Goal: Information Seeking & Learning: Learn about a topic

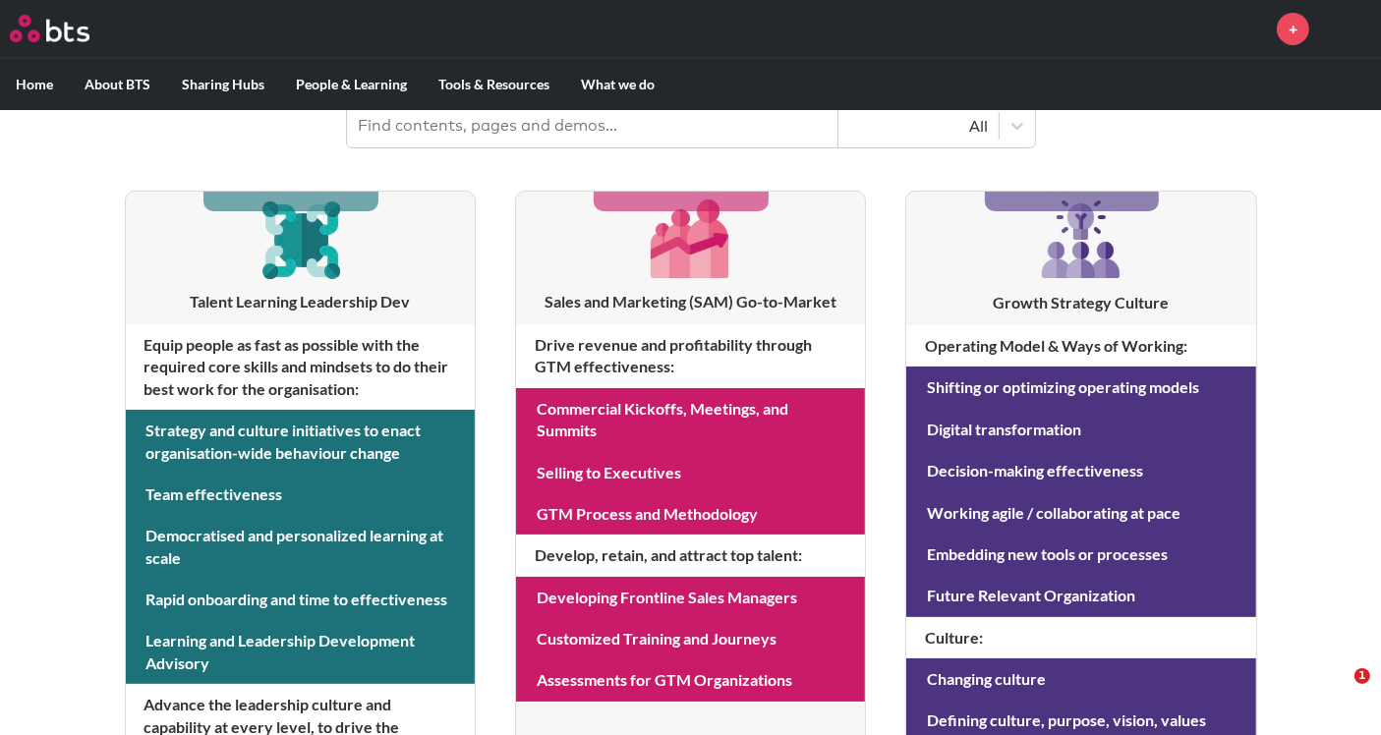
scroll to position [327, 0]
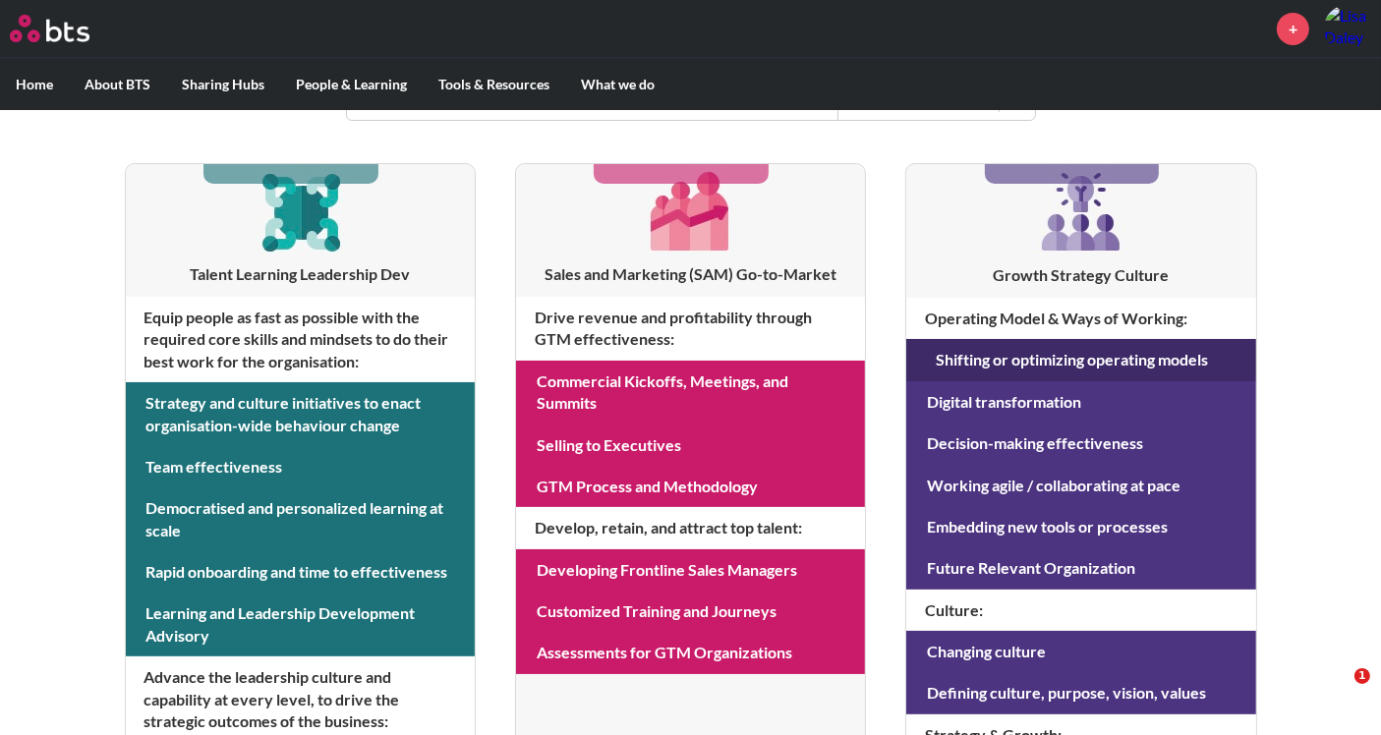
click at [1113, 358] on link at bounding box center [1080, 359] width 349 height 41
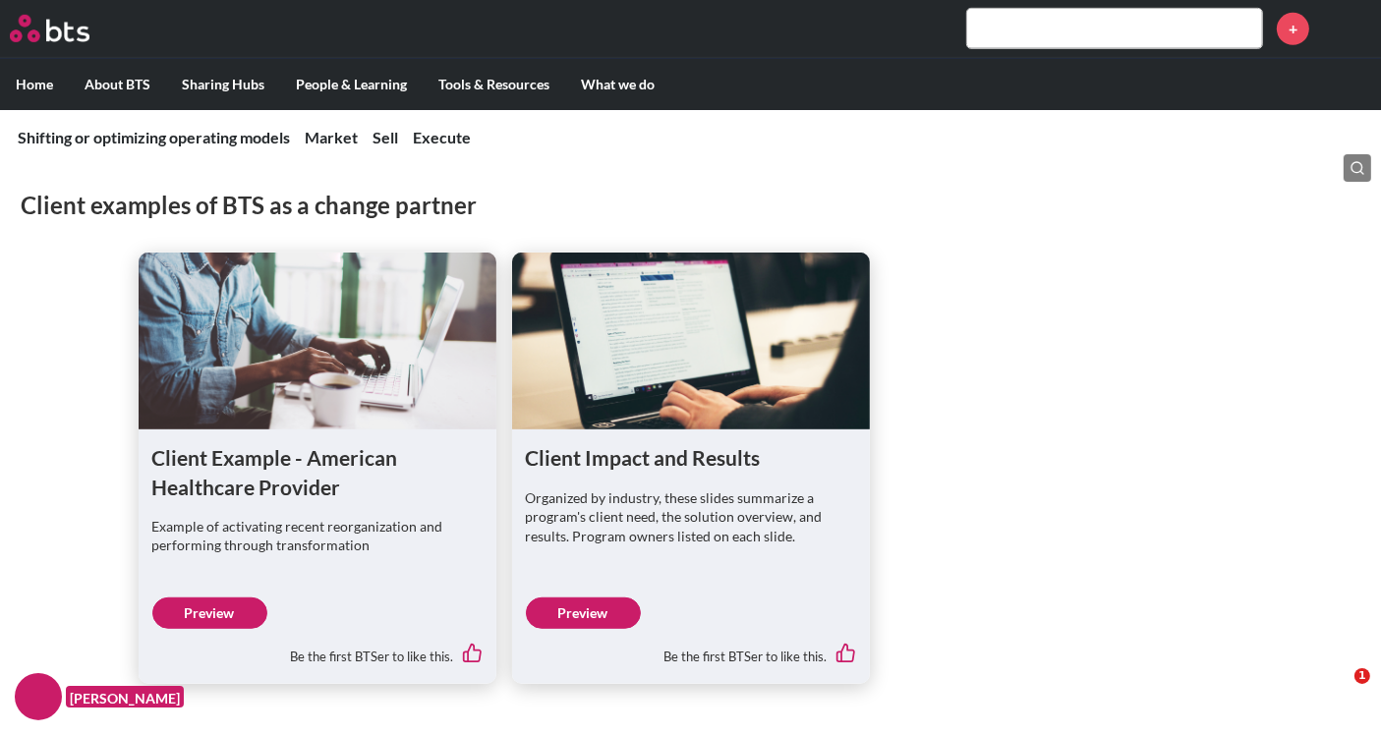
scroll to position [1092, 0]
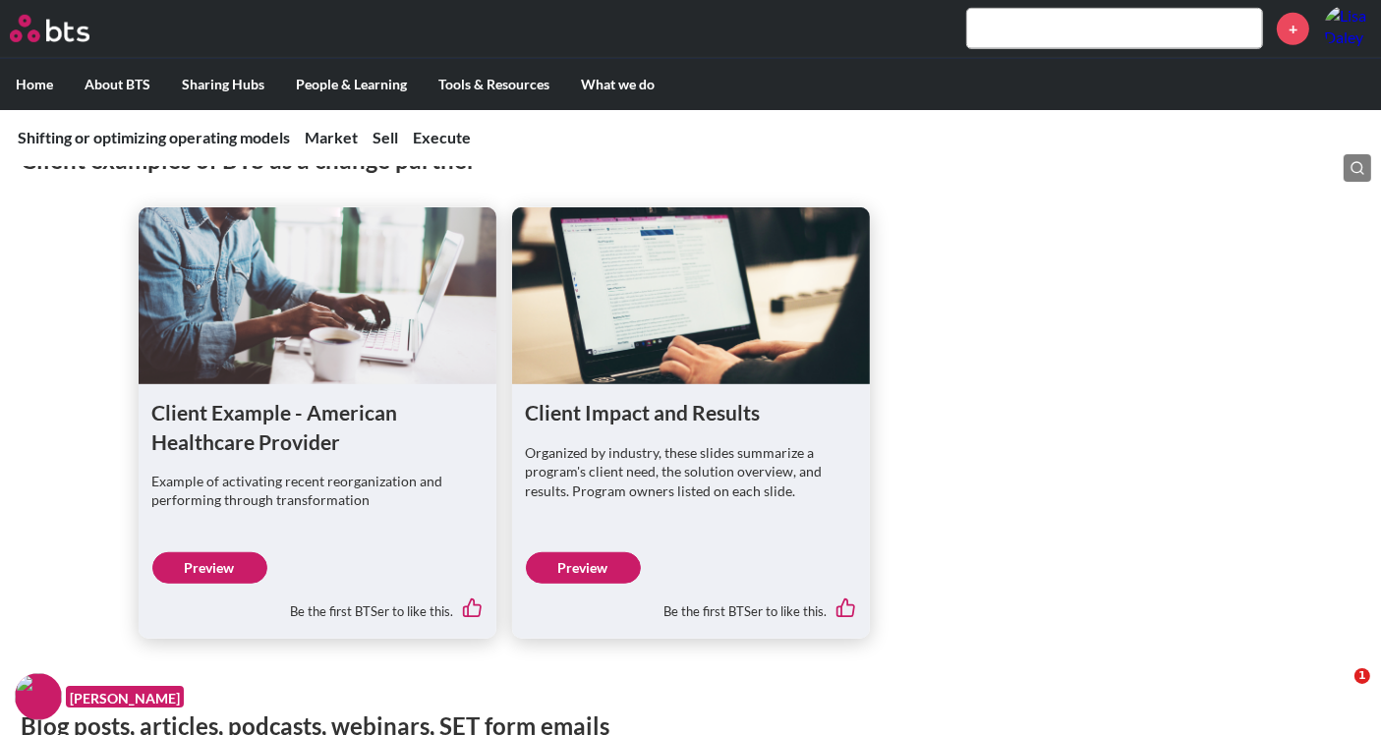
click at [192, 570] on link "Preview" at bounding box center [209, 568] width 115 height 31
click at [591, 560] on link "Preview" at bounding box center [583, 568] width 115 height 31
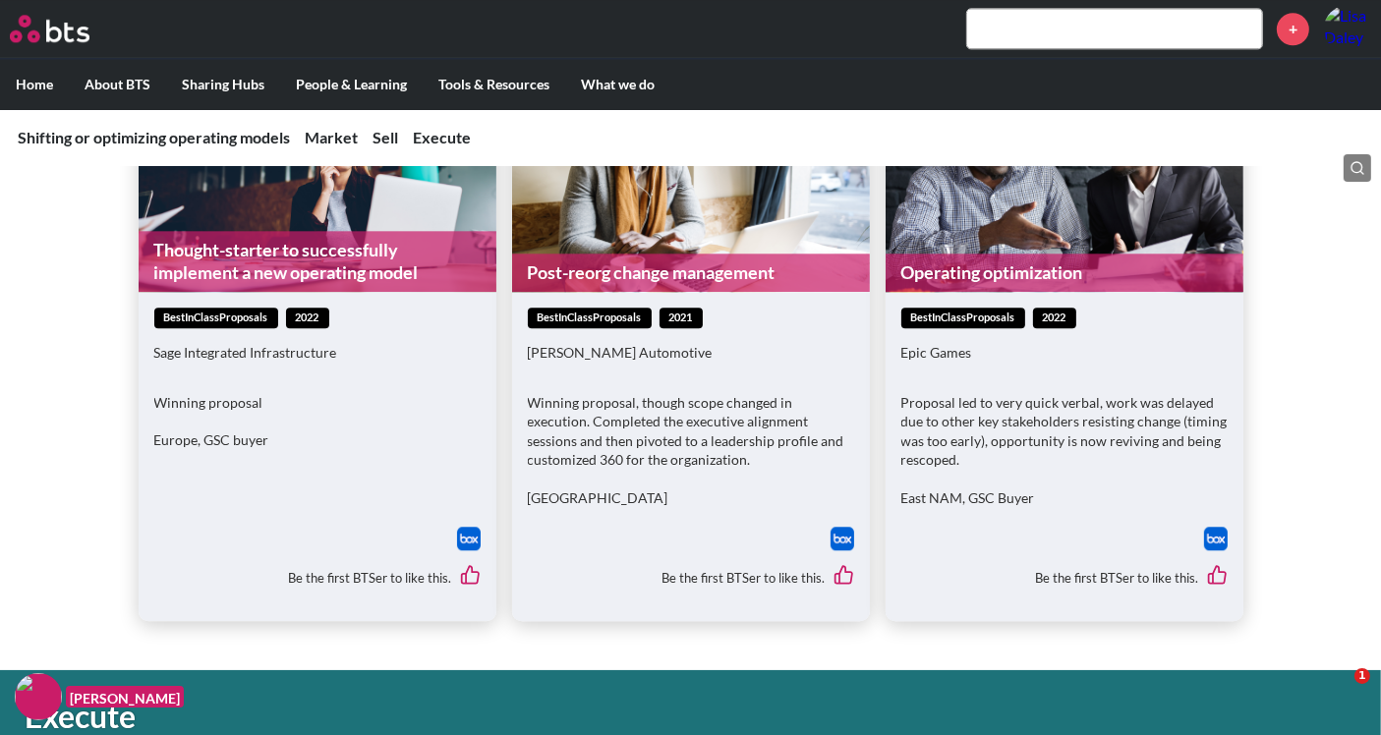
scroll to position [4696, 0]
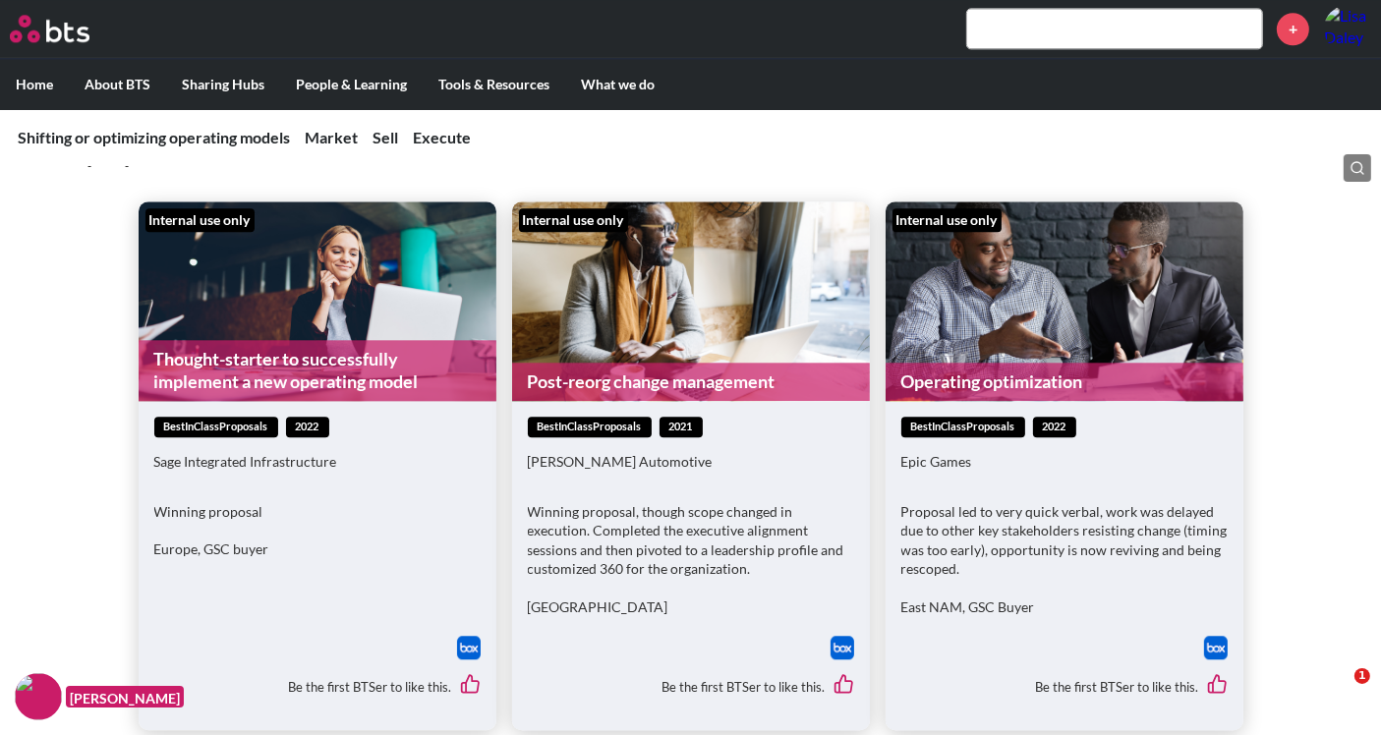
click at [313, 351] on link "Thought-starter to successfully implement a new operating model" at bounding box center [318, 371] width 358 height 62
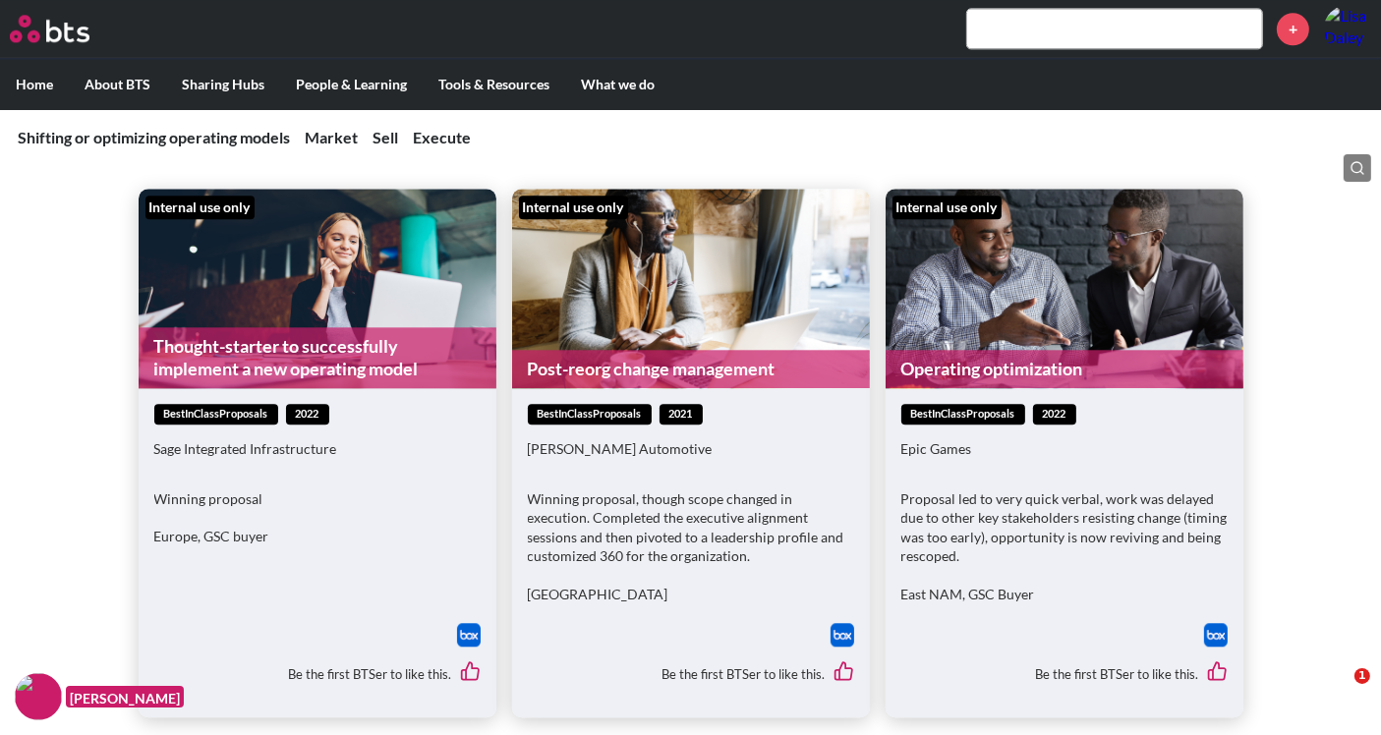
scroll to position [4708, 0]
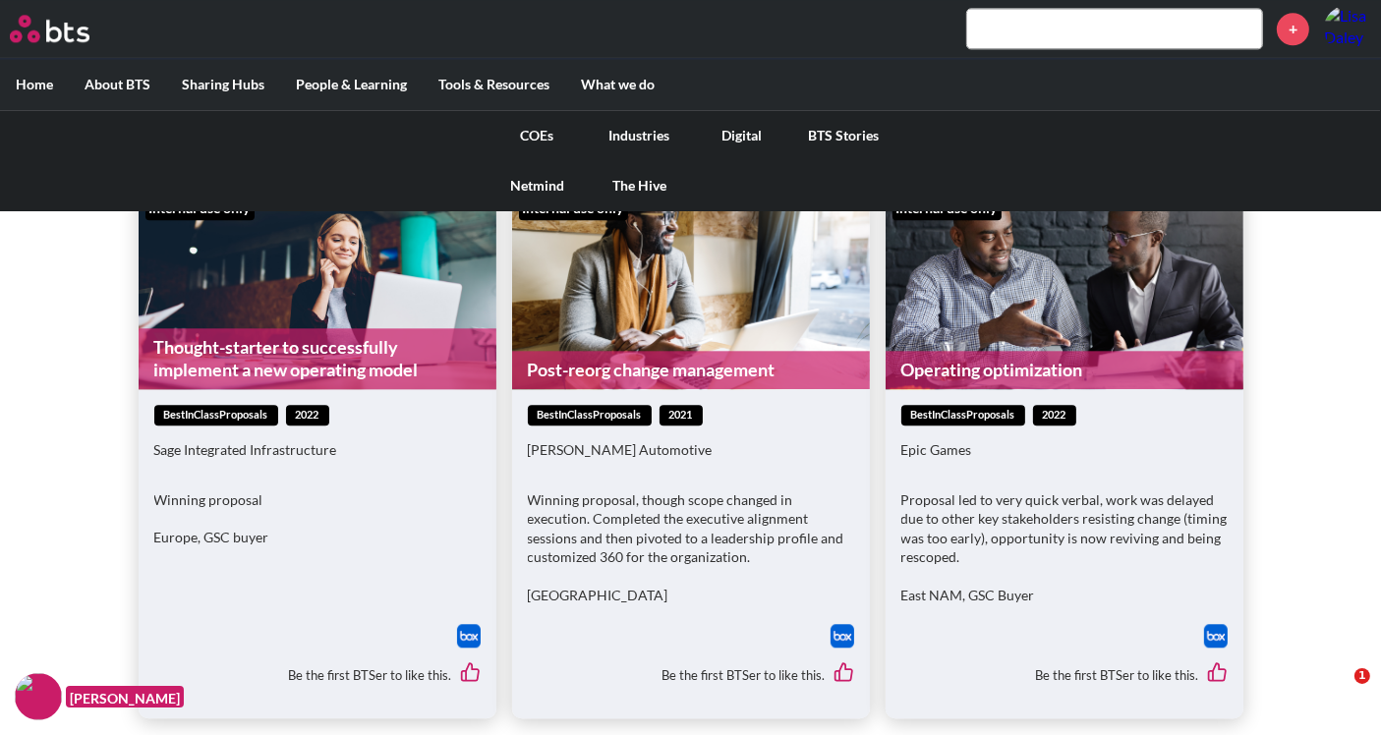
click at [543, 132] on link "COEs" at bounding box center [538, 135] width 102 height 51
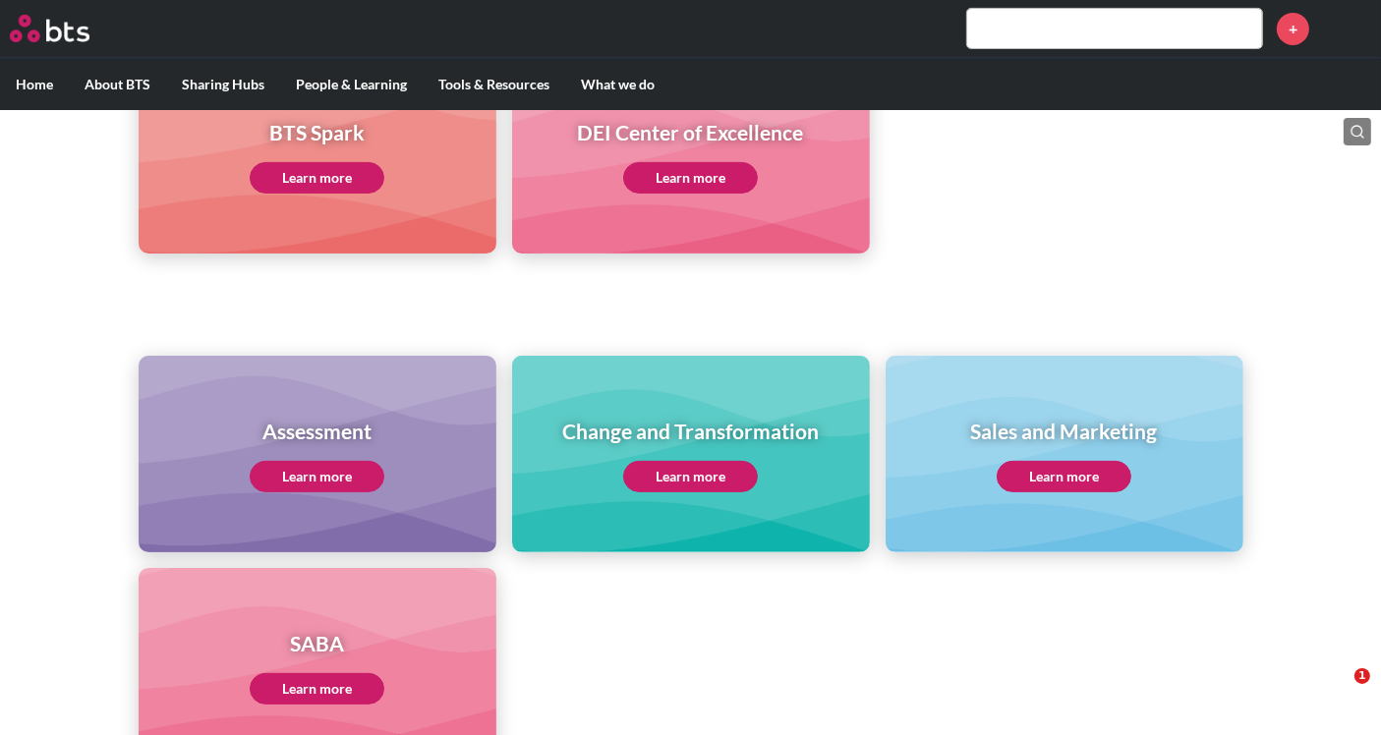
scroll to position [655, 0]
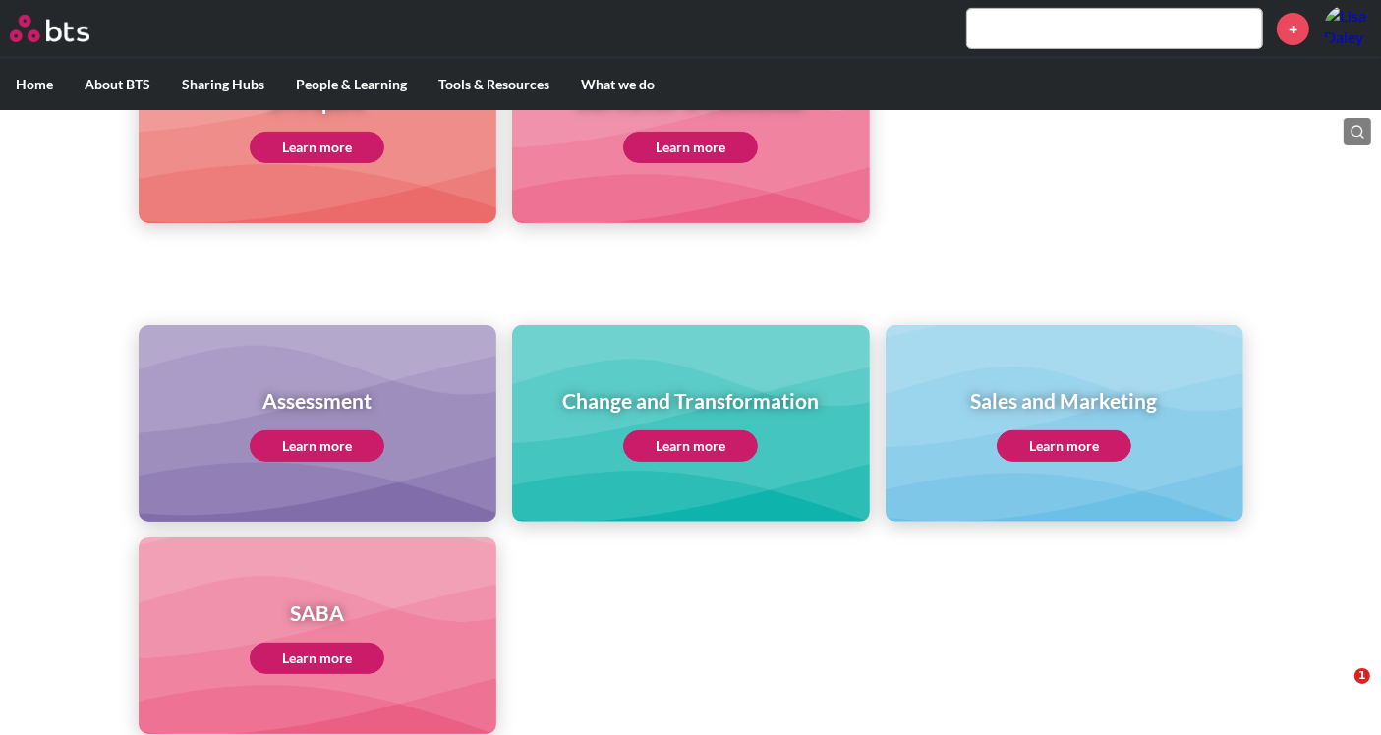
click at [682, 440] on link "Learn more" at bounding box center [690, 446] width 135 height 31
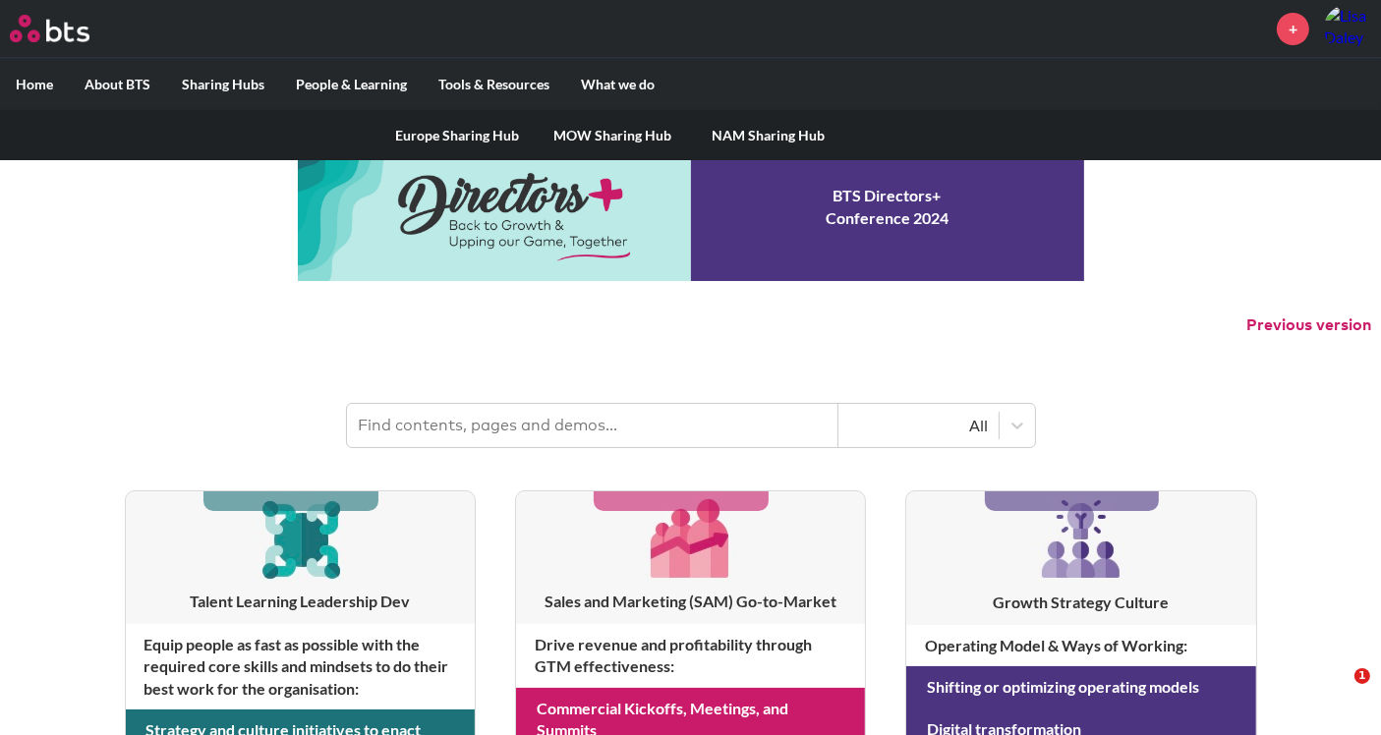
click at [224, 90] on label "Sharing Hubs" at bounding box center [223, 84] width 114 height 51
click at [0, 0] on input "Sharing Hubs" at bounding box center [0, 0] width 0 height 0
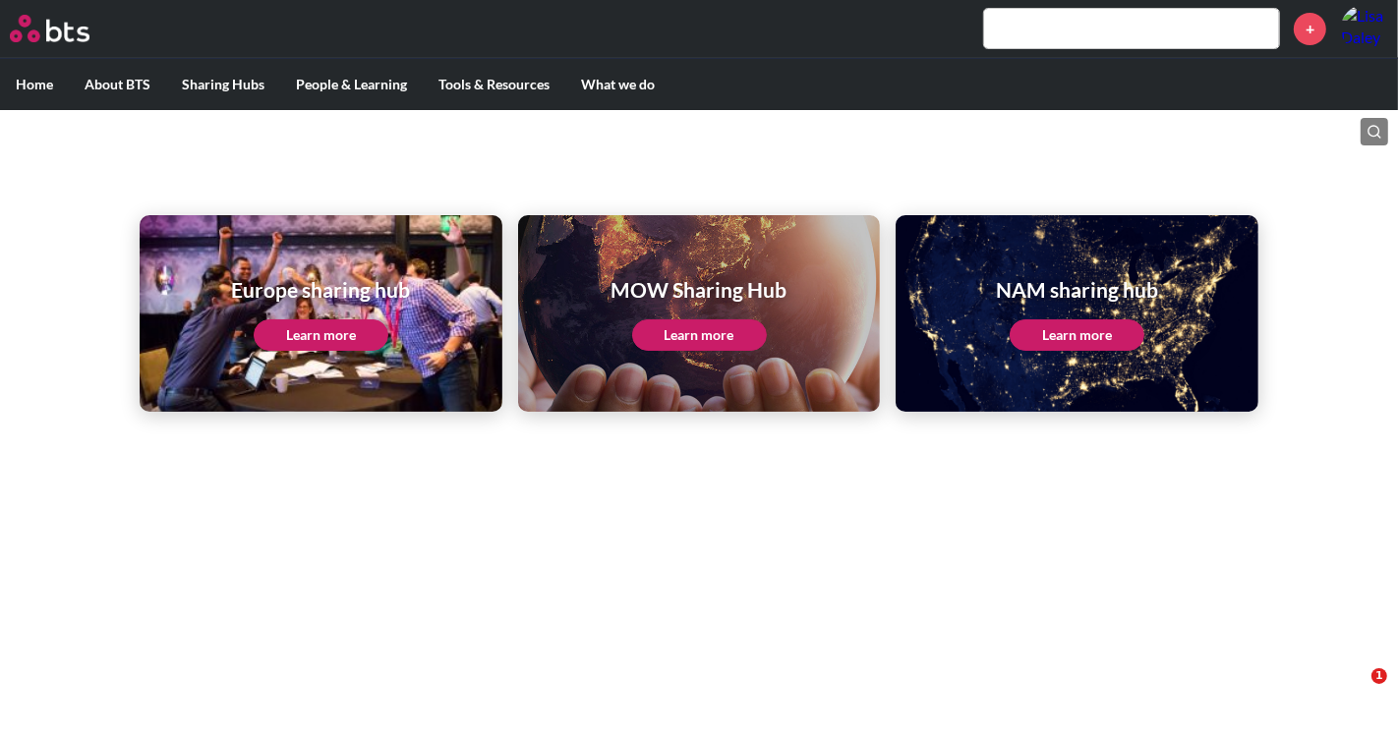
click at [1046, 338] on link "Learn more" at bounding box center [1077, 335] width 135 height 31
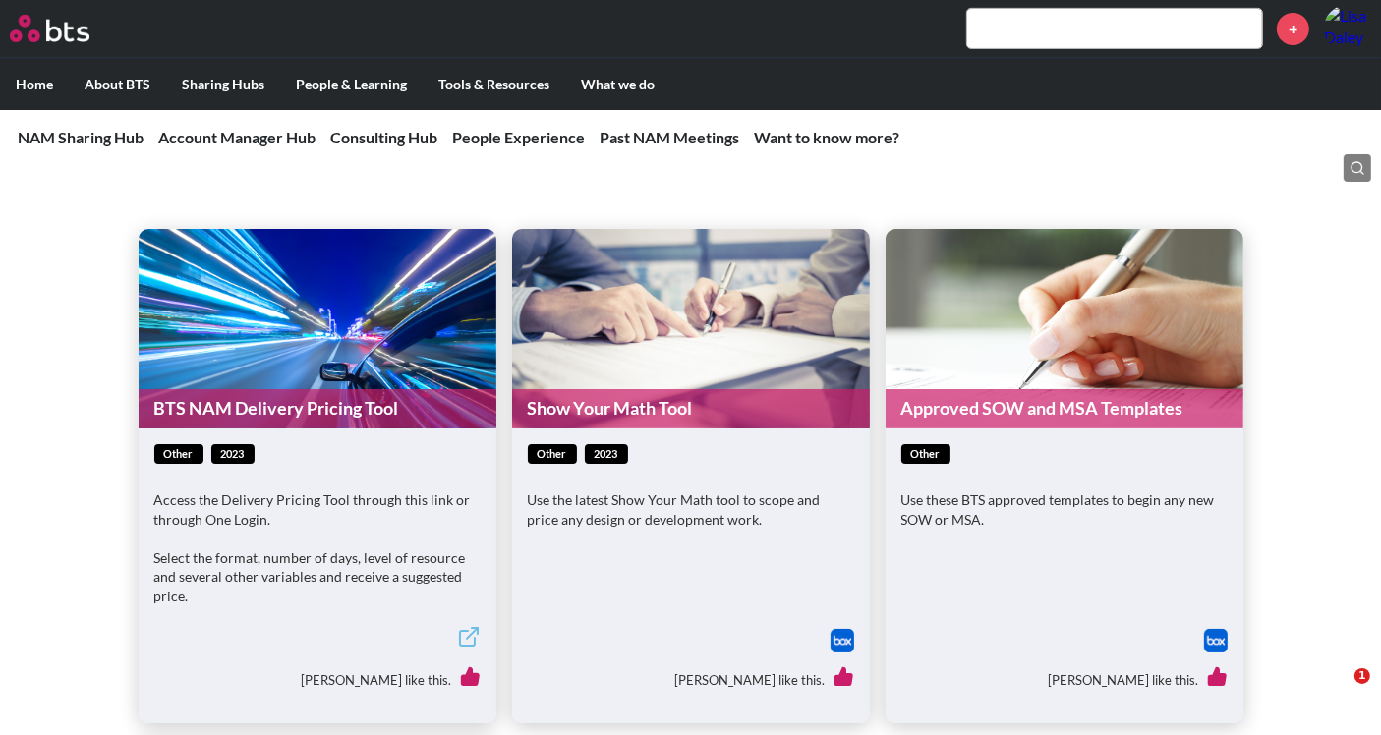
scroll to position [873, 0]
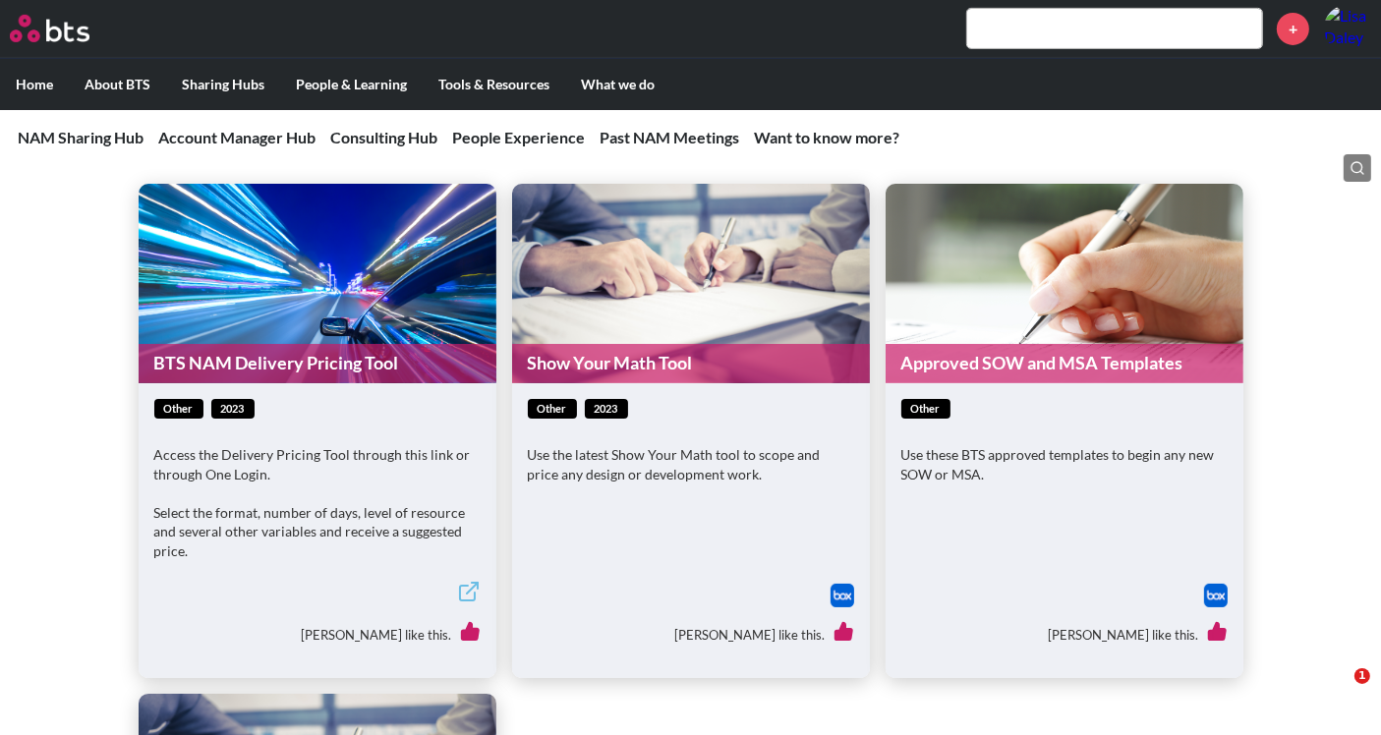
click at [1133, 359] on link "Approved SOW and MSA Templates" at bounding box center [1065, 363] width 358 height 38
